Goal: Check status: Check status

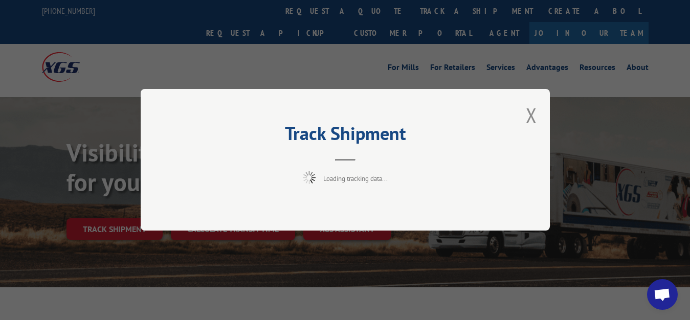
scroll to position [52, 0]
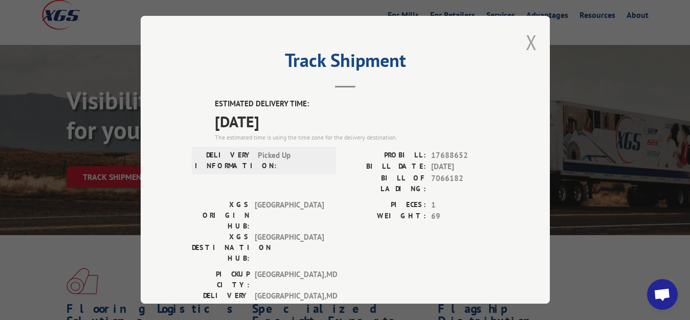
click at [526, 41] on button "Close modal" at bounding box center [531, 42] width 11 height 27
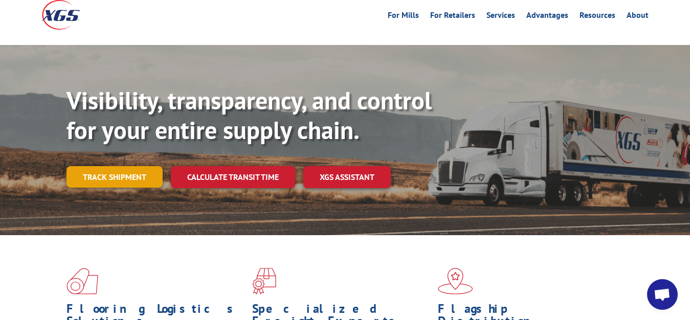
click at [107, 166] on link "Track shipment" at bounding box center [115, 176] width 96 height 21
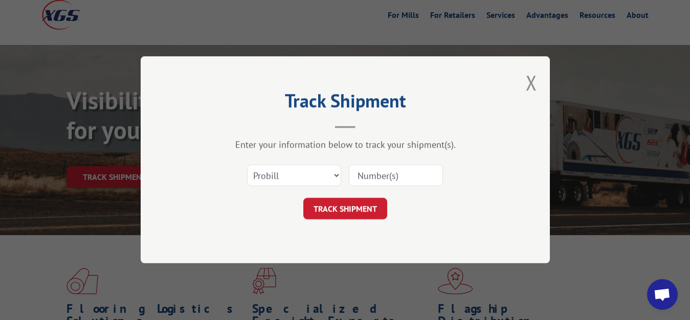
scroll to position [0, 0]
click at [247, 165] on select "Select category... Probill BOL PO" at bounding box center [294, 175] width 94 height 21
select select "bol"
click option "BOL" at bounding box center [0, 0] width 0 height 0
click at [399, 164] on div at bounding box center [396, 176] width 94 height 24
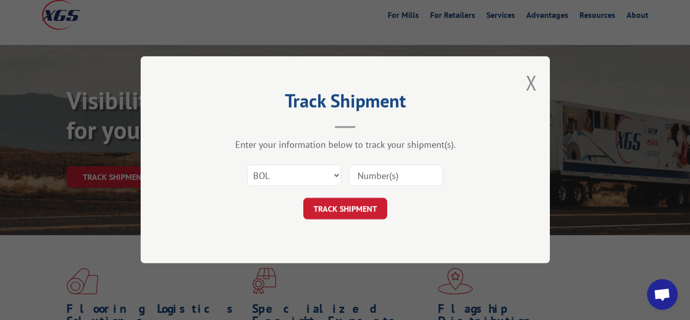
click at [391, 169] on input at bounding box center [396, 175] width 94 height 21
type input "7066183"
click button "TRACK SHIPMENT" at bounding box center [345, 209] width 84 height 21
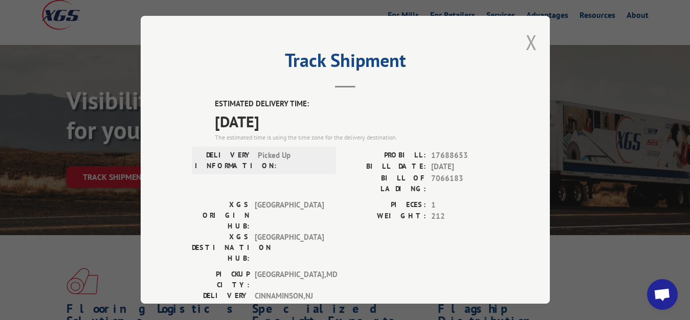
click at [527, 41] on button "Close modal" at bounding box center [531, 42] width 11 height 27
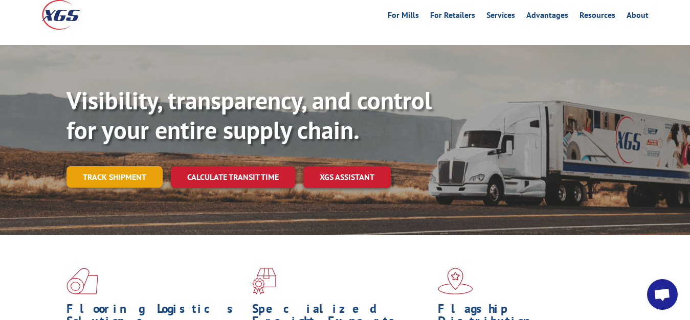
click at [130, 166] on link "Track shipment" at bounding box center [115, 176] width 96 height 21
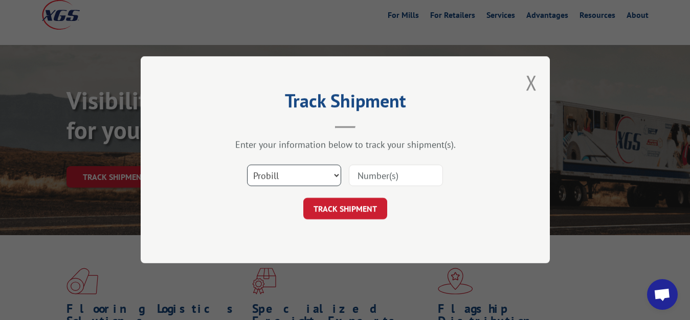
click at [247, 165] on select "Select category... Probill BOL PO" at bounding box center [294, 175] width 94 height 21
select select "bol"
click option "BOL" at bounding box center [0, 0] width 0 height 0
click at [388, 174] on input at bounding box center [396, 175] width 94 height 21
type input "7066184"
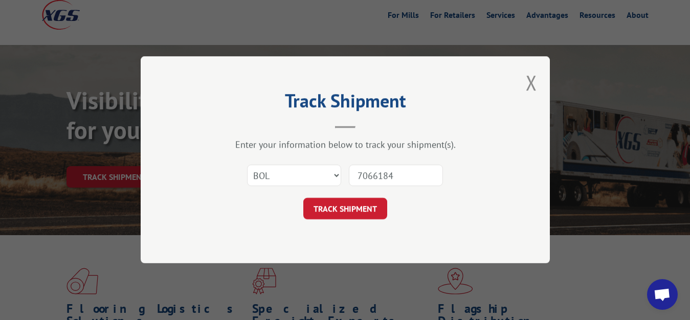
click button "TRACK SHIPMENT" at bounding box center [345, 209] width 84 height 21
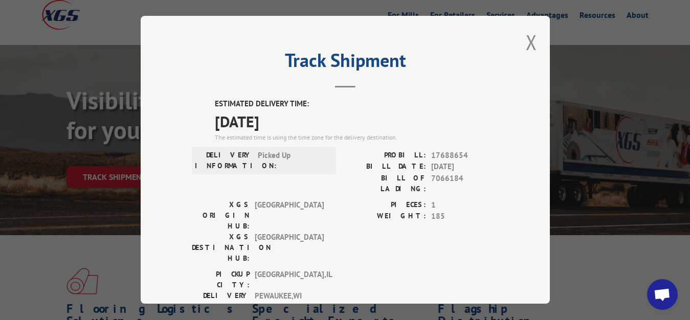
drag, startPoint x: 525, startPoint y: 39, endPoint x: 447, endPoint y: 103, distance: 100.8
click at [526, 45] on button "Close modal" at bounding box center [531, 42] width 11 height 27
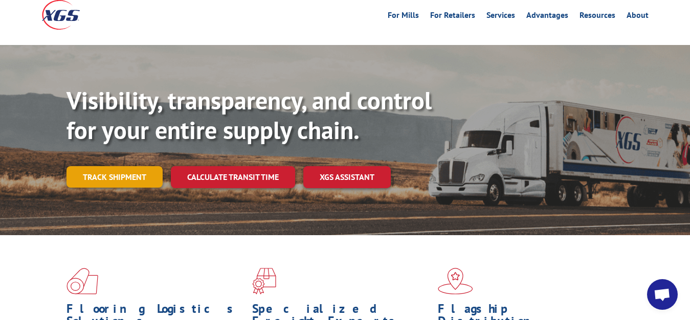
click at [87, 166] on link "Track shipment" at bounding box center [115, 176] width 96 height 21
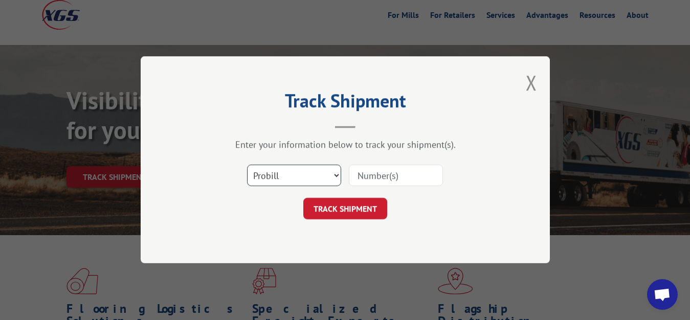
click at [247, 165] on select "Select category... Probill BOL PO" at bounding box center [294, 175] width 94 height 21
select select "bol"
click option "BOL" at bounding box center [0, 0] width 0 height 0
click at [380, 171] on input at bounding box center [396, 175] width 94 height 21
type input "7066185"
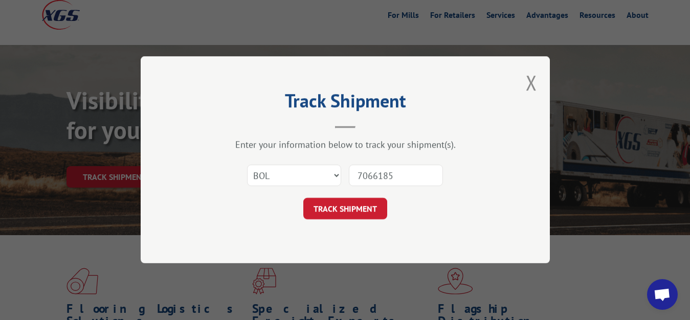
click button "TRACK SHIPMENT" at bounding box center [345, 209] width 84 height 21
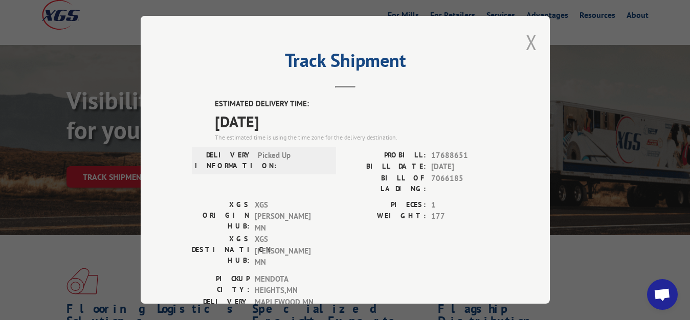
click at [526, 44] on button "Close modal" at bounding box center [531, 42] width 11 height 27
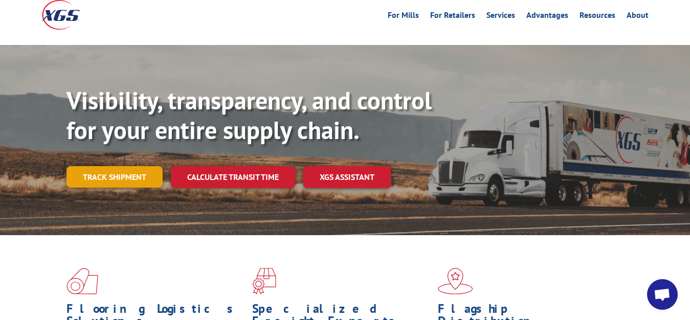
click at [134, 166] on link "Track shipment" at bounding box center [115, 176] width 96 height 21
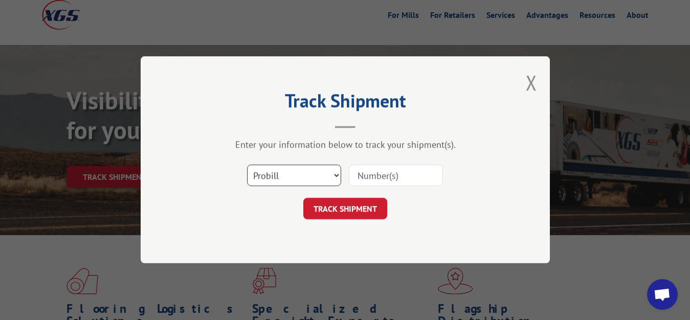
click at [247, 165] on select "Select category... Probill BOL PO" at bounding box center [294, 175] width 94 height 21
select select "bol"
click option "BOL" at bounding box center [0, 0] width 0 height 0
click at [369, 171] on input at bounding box center [396, 175] width 94 height 21
type input "7066186"
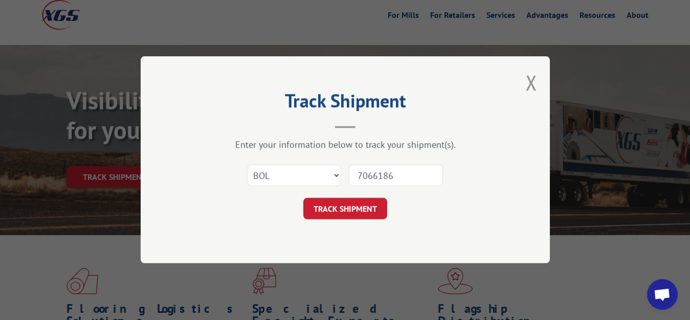
click button "TRACK SHIPMENT" at bounding box center [345, 209] width 84 height 21
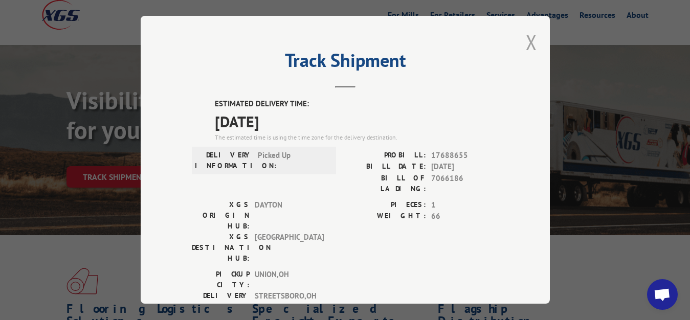
click at [526, 38] on button "Close modal" at bounding box center [531, 42] width 11 height 27
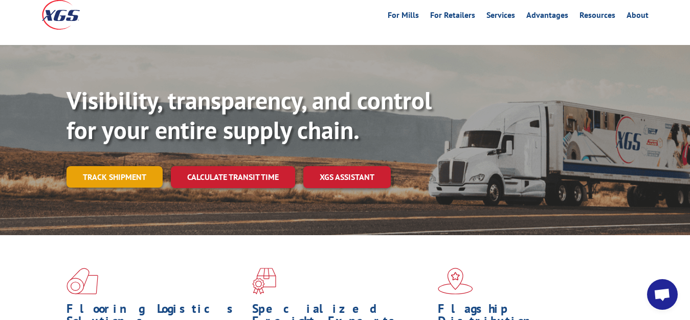
click at [142, 166] on link "Track shipment" at bounding box center [115, 176] width 96 height 21
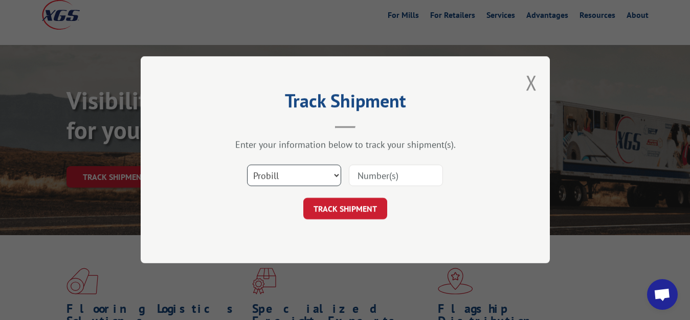
click at [247, 165] on select "Select category... Probill BOL PO" at bounding box center [294, 175] width 94 height 21
select select "bol"
click option "BOL" at bounding box center [0, 0] width 0 height 0
click at [376, 176] on input at bounding box center [396, 175] width 94 height 21
type input "7066187"
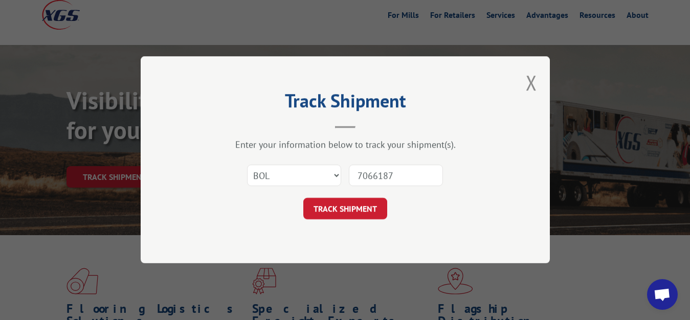
click button "TRACK SHIPMENT" at bounding box center [345, 209] width 84 height 21
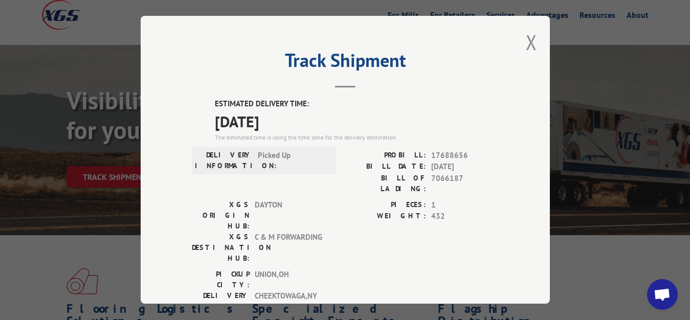
drag, startPoint x: 522, startPoint y: 39, endPoint x: 457, endPoint y: 93, distance: 85.0
click at [526, 41] on button "Close modal" at bounding box center [531, 42] width 11 height 27
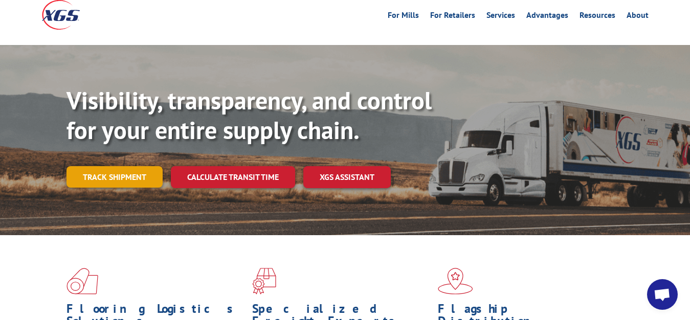
click at [106, 166] on link "Track shipment" at bounding box center [115, 176] width 96 height 21
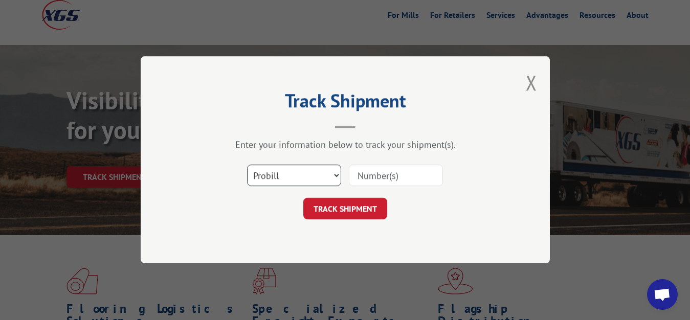
click at [247, 165] on select "Select category... Probill BOL PO" at bounding box center [294, 175] width 94 height 21
select select "bol"
click option "BOL" at bounding box center [0, 0] width 0 height 0
click at [388, 170] on input at bounding box center [396, 175] width 94 height 21
